Goal: Transaction & Acquisition: Purchase product/service

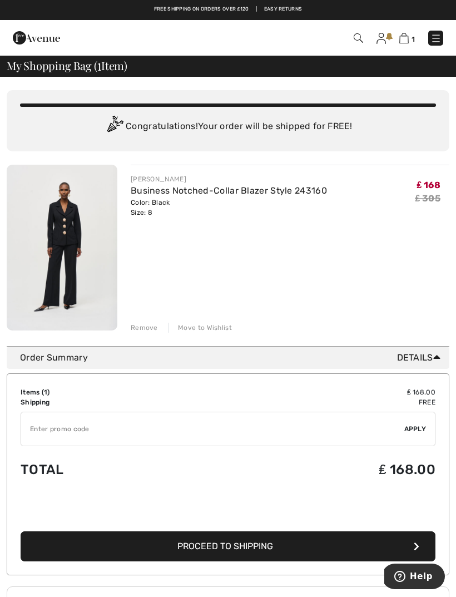
click at [356, 42] on img at bounding box center [358, 37] width 9 height 9
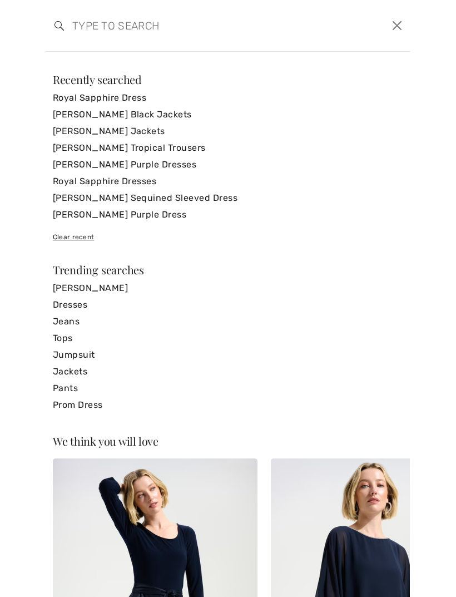
click at [126, 29] on input "search" at bounding box center [189, 25] width 251 height 33
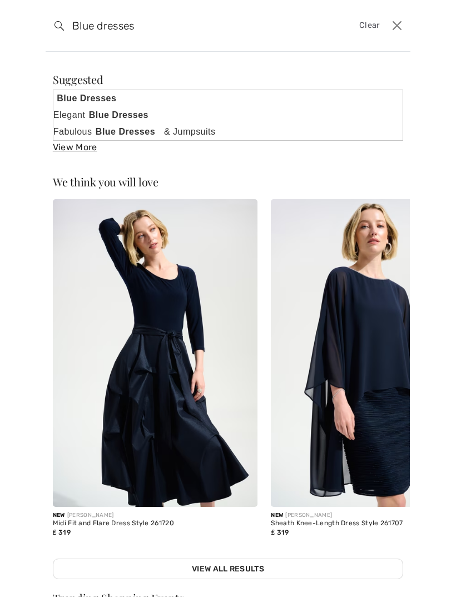
type input "Blue dresses"
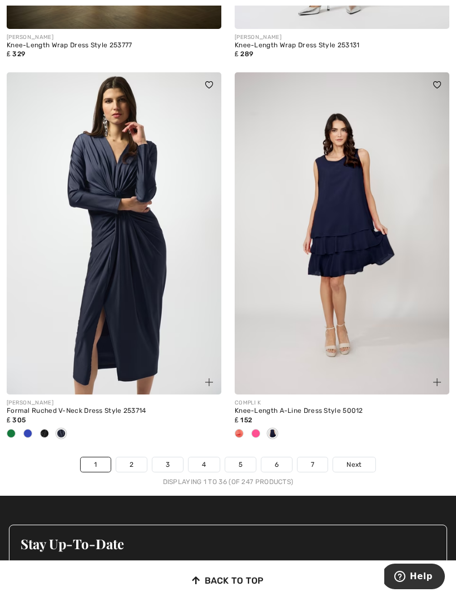
scroll to position [6845, 0]
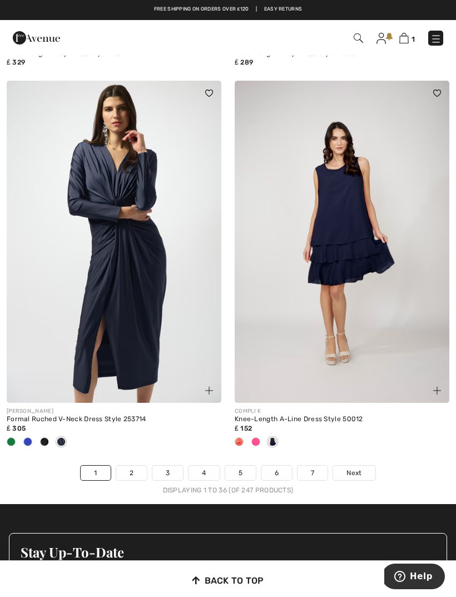
click at [135, 321] on img at bounding box center [114, 242] width 215 height 322
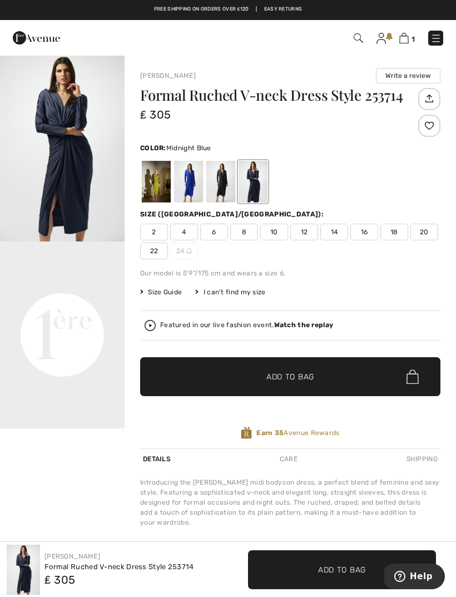
click at [193, 191] on div at bounding box center [188, 182] width 29 height 42
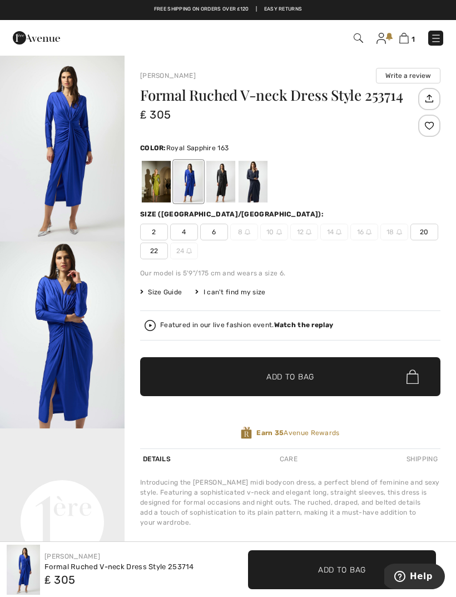
click at [245, 232] on img at bounding box center [248, 232] width 6 height 6
click at [245, 234] on img at bounding box center [248, 232] width 6 height 6
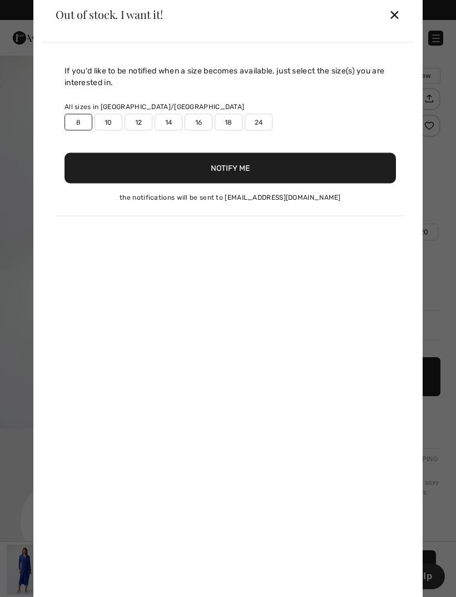
click at [116, 119] on label "10" at bounding box center [109, 122] width 28 height 17
type input "true"
click at [81, 123] on label "8" at bounding box center [79, 122] width 28 height 17
click at [81, 126] on label "8" at bounding box center [79, 122] width 28 height 17
click at [80, 130] on label "8" at bounding box center [79, 122] width 28 height 17
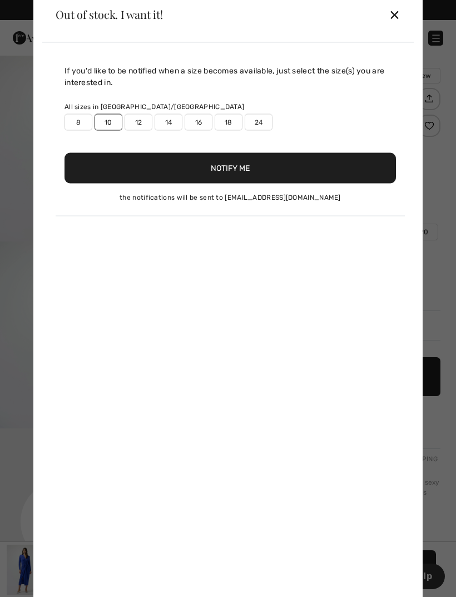
click at [76, 128] on label "8" at bounding box center [79, 122] width 28 height 17
click at [78, 129] on label "8" at bounding box center [79, 122] width 28 height 17
click at [77, 129] on label "8" at bounding box center [79, 122] width 28 height 17
type input "true"
click at [395, 14] on div "✕" at bounding box center [395, 14] width 12 height 23
